Goal: Book appointment/travel/reservation

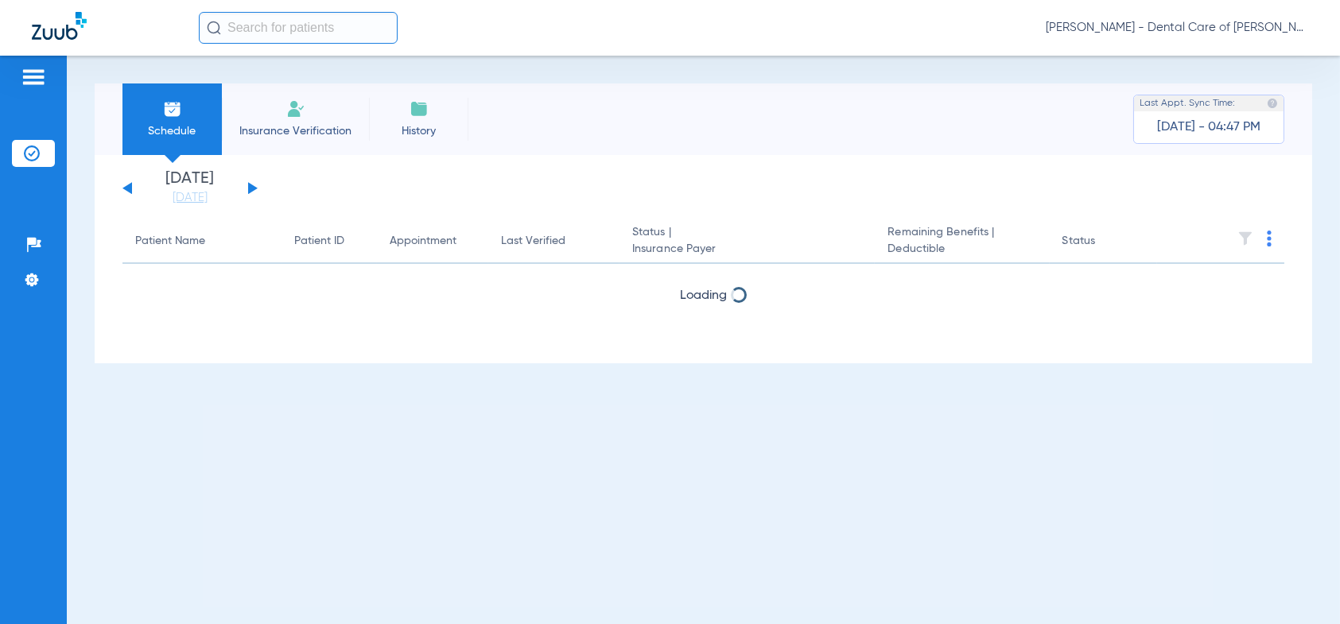
click at [247, 184] on div "[DATE] [DATE] [DATE] [DATE] [DATE] [DATE] [DATE] [DATE] [DATE] [DATE] [DATE] [D…" at bounding box center [189, 188] width 135 height 35
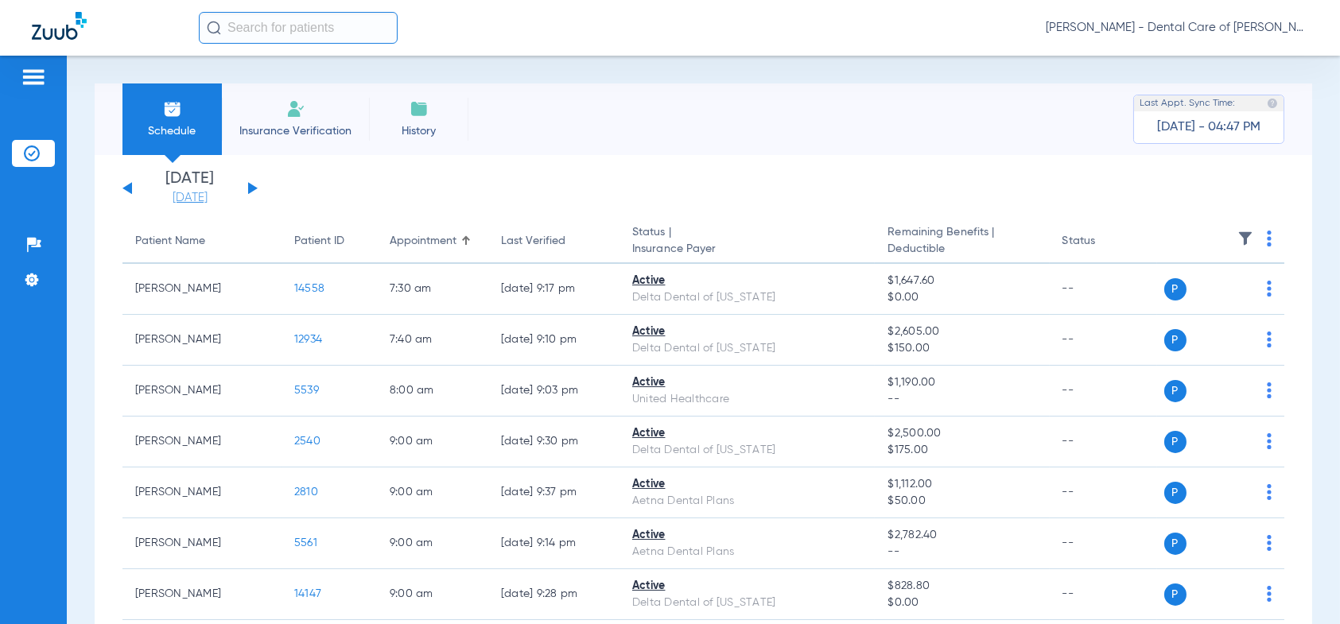
click at [187, 199] on link "[DATE]" at bounding box center [189, 198] width 95 height 16
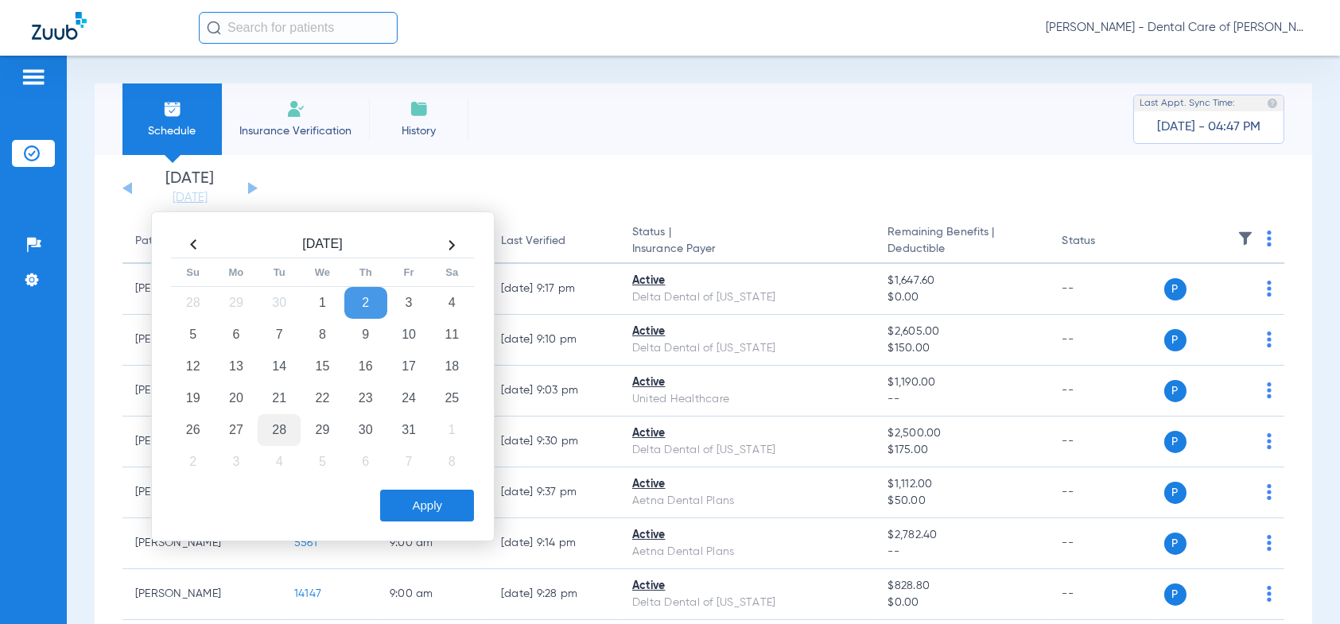
drag, startPoint x: 231, startPoint y: 331, endPoint x: 281, endPoint y: 427, distance: 108.5
click at [231, 331] on td "6" at bounding box center [236, 335] width 43 height 32
click at [437, 504] on button "Apply" at bounding box center [427, 506] width 94 height 32
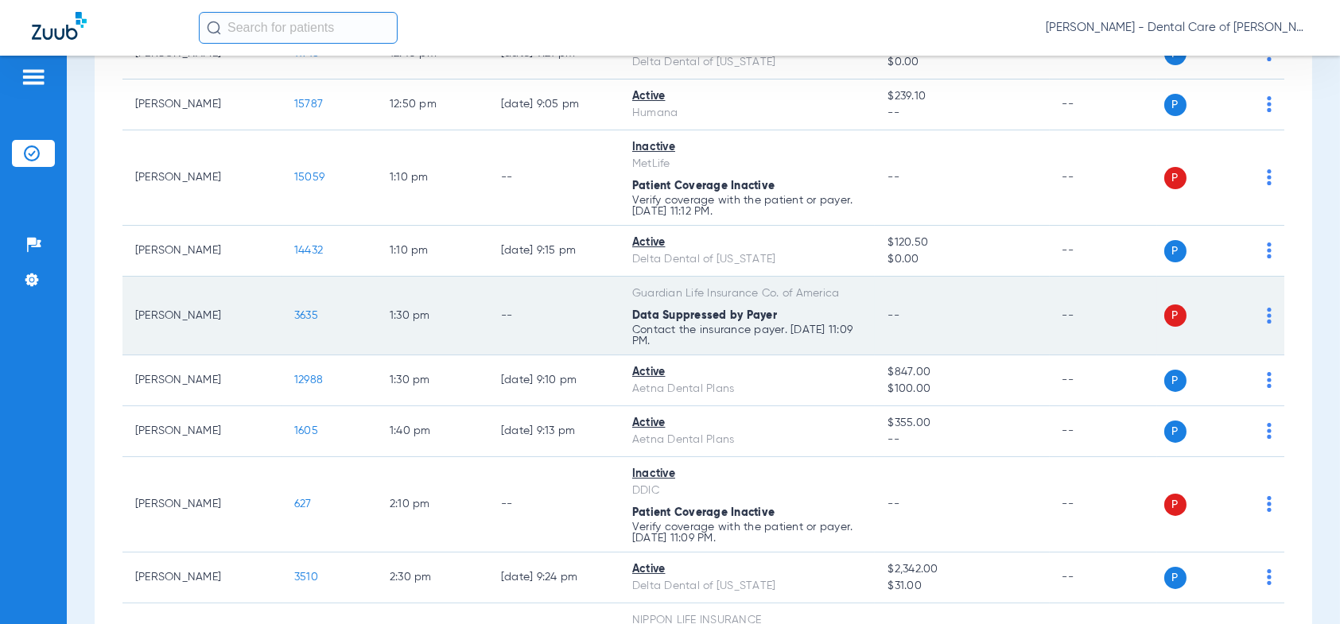
scroll to position [1272, 0]
